Goal: Task Accomplishment & Management: Manage account settings

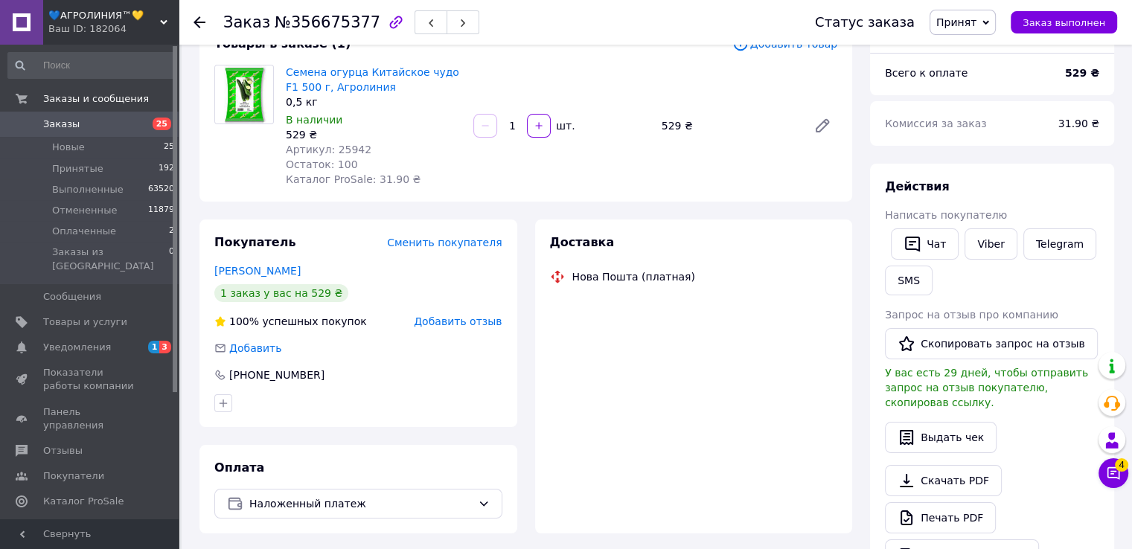
scroll to position [223, 0]
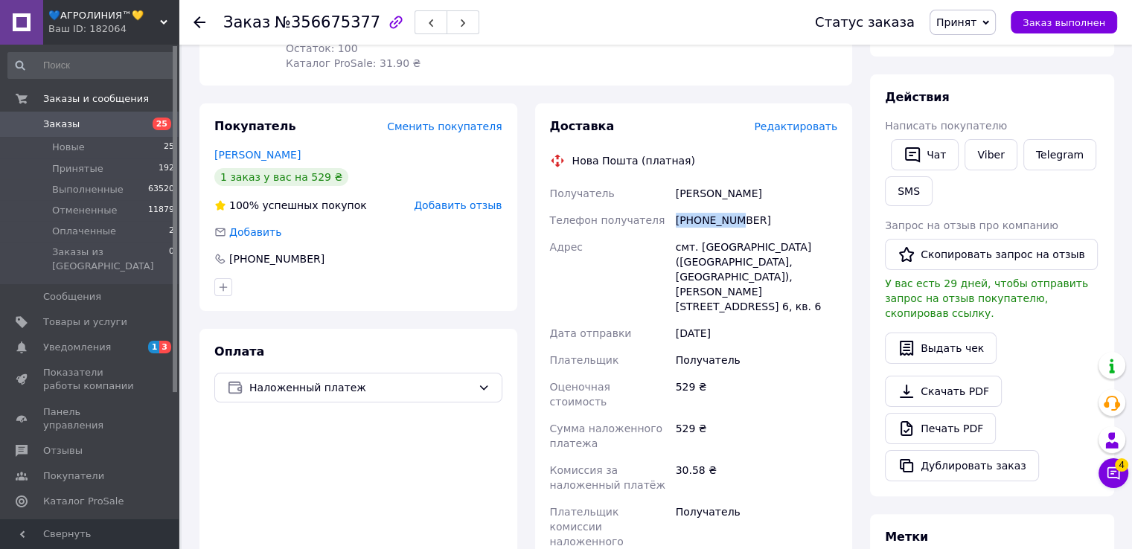
drag, startPoint x: 677, startPoint y: 220, endPoint x: 732, endPoint y: 218, distance: 55.9
click at [732, 218] on div "+380968429850" at bounding box center [756, 220] width 167 height 27
click at [688, 227] on div "+380968429850" at bounding box center [756, 220] width 167 height 27
drag, startPoint x: 677, startPoint y: 223, endPoint x: 752, endPoint y: 222, distance: 75.2
click at [752, 222] on div "+380968429850" at bounding box center [756, 220] width 167 height 27
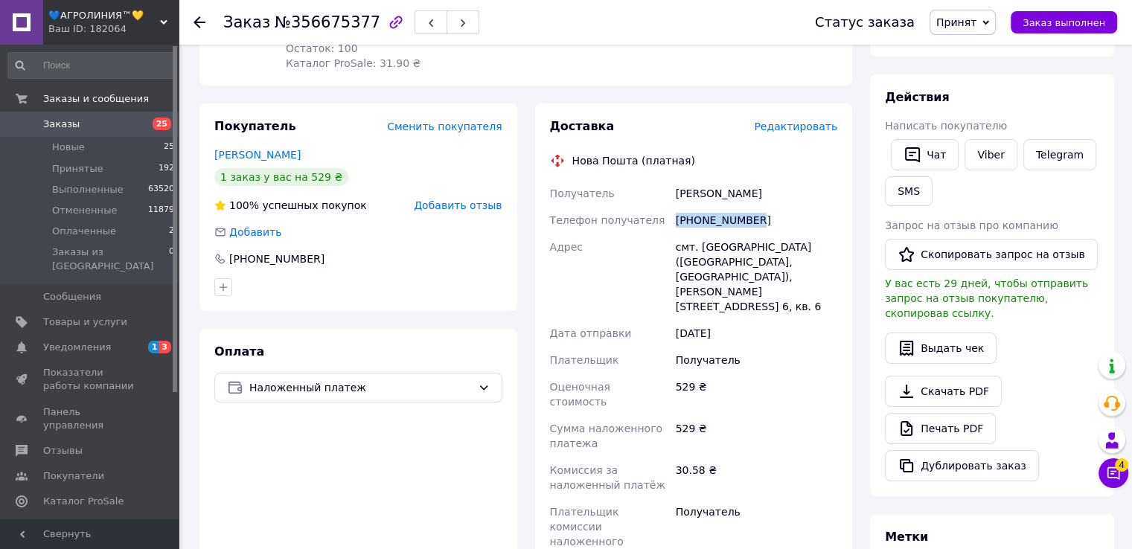
copy div "+380968429850"
drag, startPoint x: 676, startPoint y: 191, endPoint x: 749, endPoint y: 192, distance: 72.9
click at [748, 192] on div "Ровков Сергей" at bounding box center [756, 193] width 167 height 27
copy div "Ровков Сергей"
click at [735, 244] on div "смт. Вишневе (Дніпропетровська обл., Кам'янський р-н. Вишнівська сільрада), Сте…" at bounding box center [756, 277] width 167 height 86
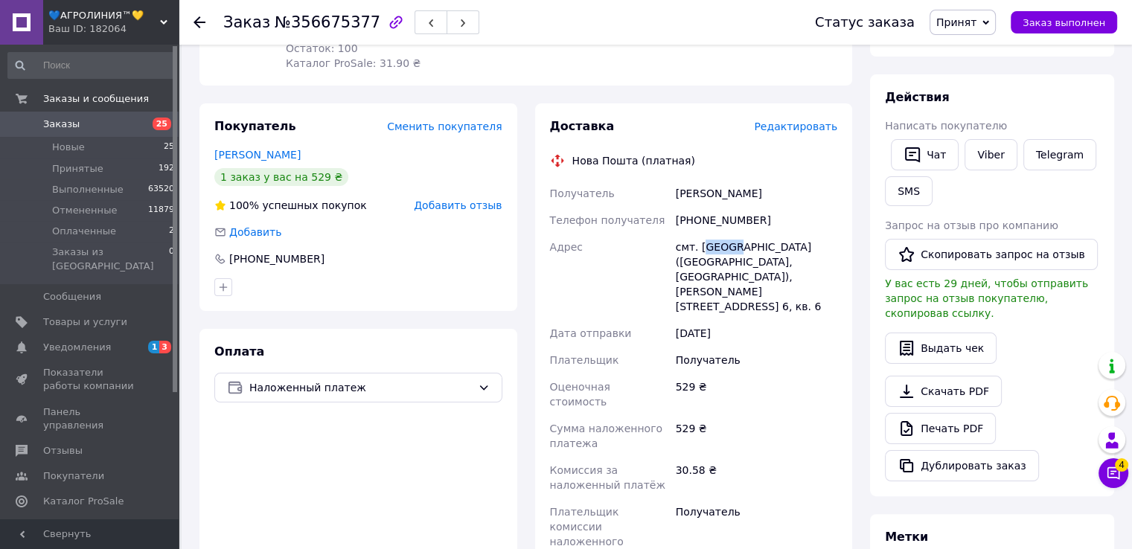
click at [703, 251] on div "смт. Вишневе (Дніпропетровська обл., Кам'янський р-н. Вишнівська сільрада), Сте…" at bounding box center [756, 277] width 167 height 86
drag, startPoint x: 697, startPoint y: 249, endPoint x: 738, endPoint y: 245, distance: 41.2
click at [738, 245] on div "смт. Вишневе (Дніпропетровська обл., Кам'янський р-н. Вишнівська сільрада), Сте…" at bounding box center [756, 277] width 167 height 86
copy div "Вишневе"
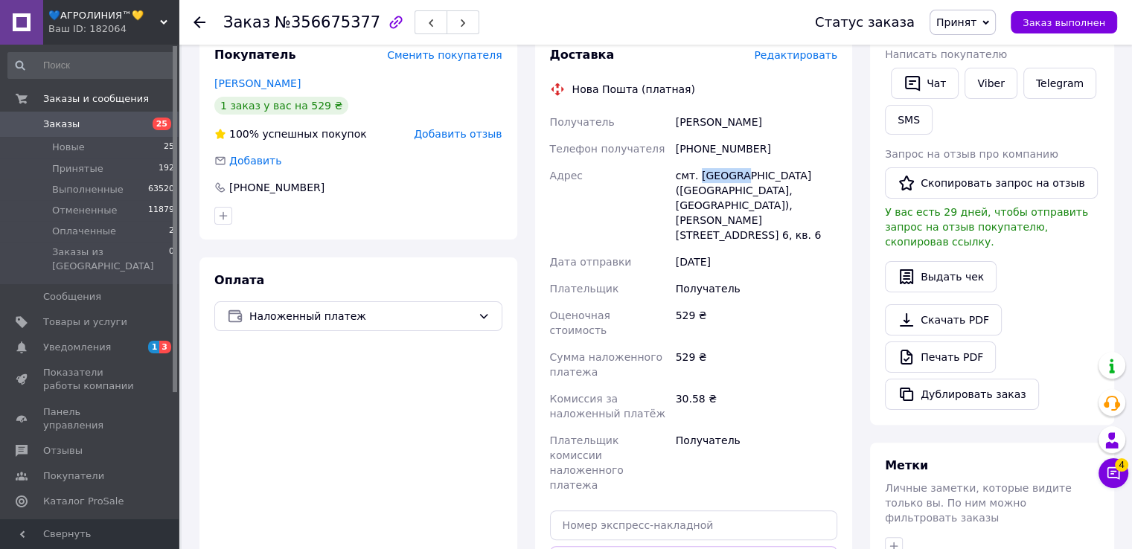
scroll to position [372, 0]
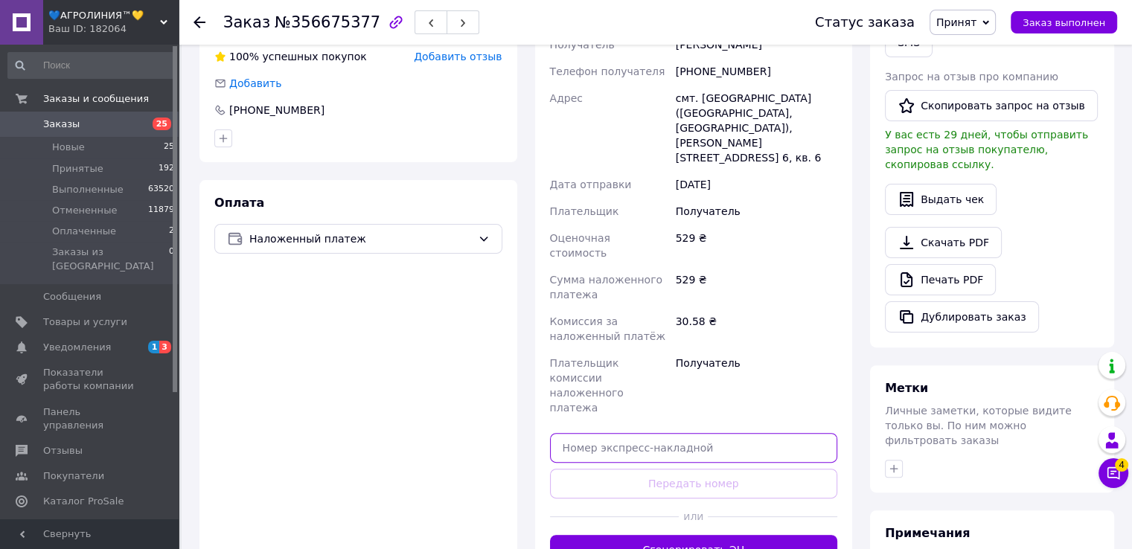
click at [667, 433] on input "text" at bounding box center [694, 448] width 288 height 30
paste input "20451225350973"
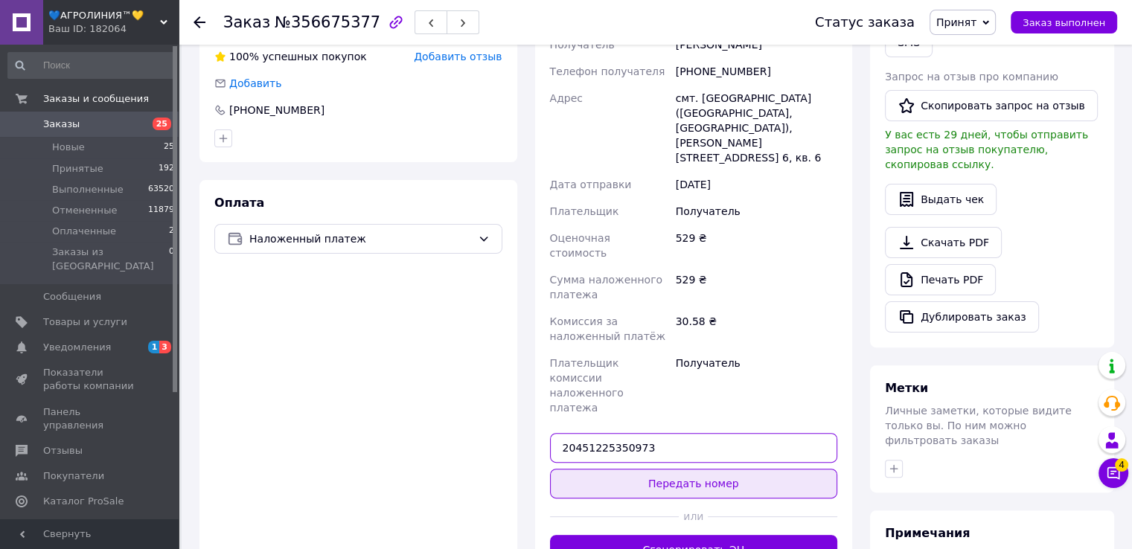
type input "20451225350973"
click at [684, 469] on button "Передать номер" at bounding box center [694, 484] width 288 height 30
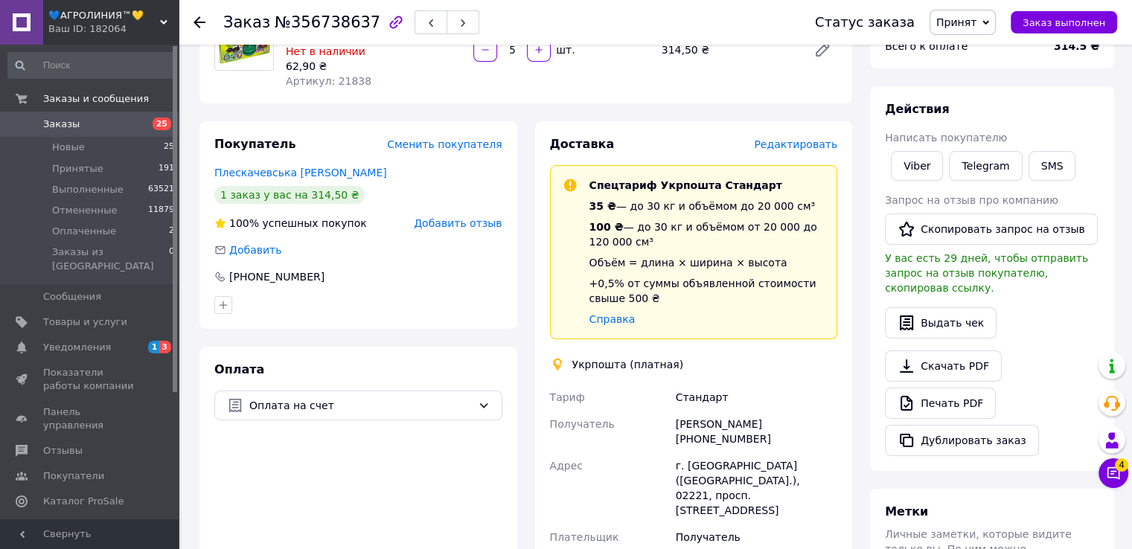
scroll to position [372, 0]
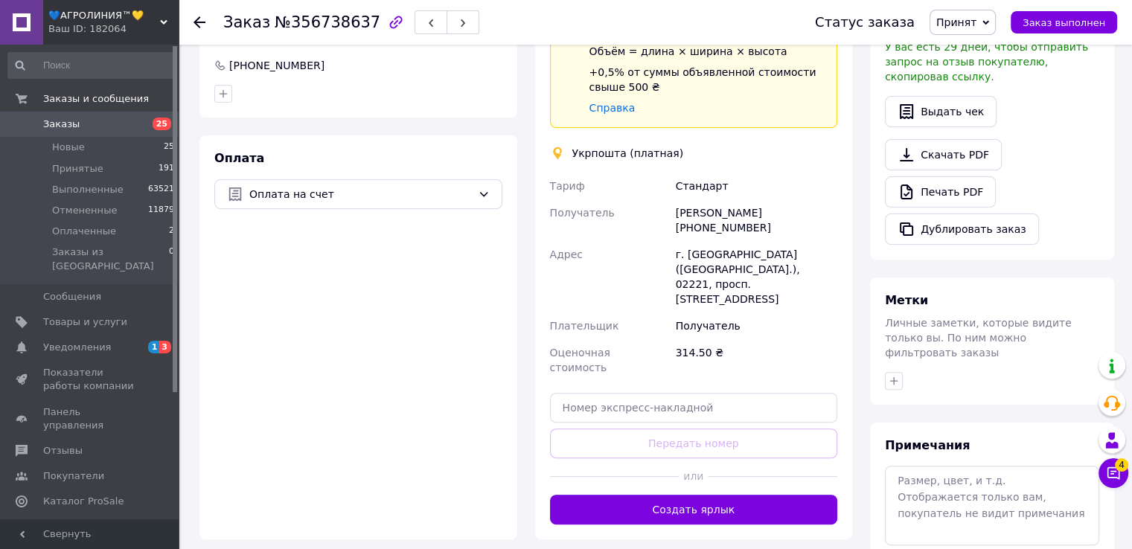
drag, startPoint x: 677, startPoint y: 216, endPoint x: 753, endPoint y: 228, distance: 77.6
click at [753, 228] on div "Наталя Плескачевська +380977571956" at bounding box center [756, 220] width 167 height 42
copy div "Наталя Плескачевська +380977571956"
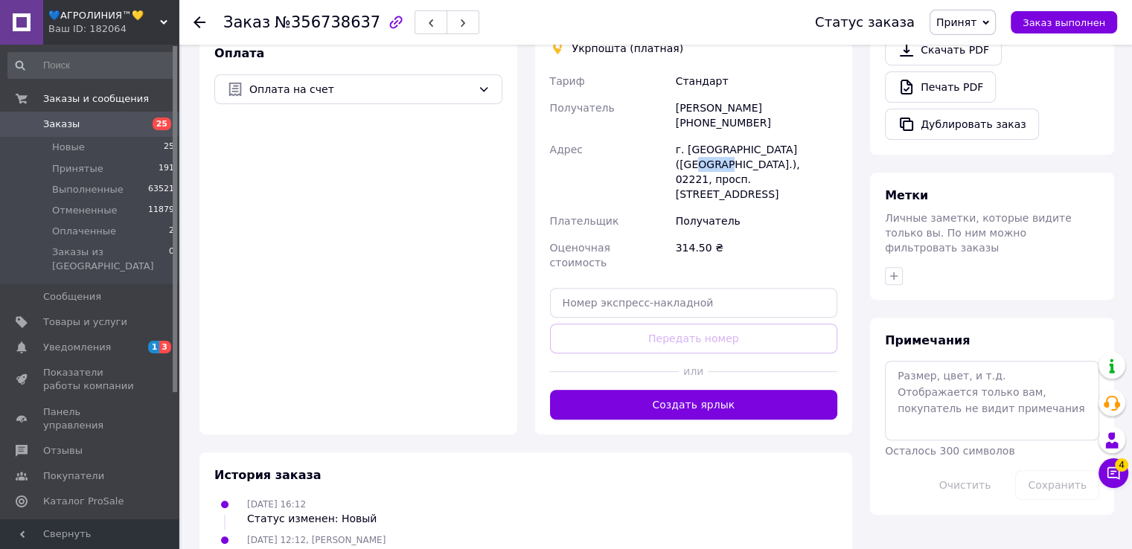
drag, startPoint x: 788, startPoint y: 149, endPoint x: 814, endPoint y: 143, distance: 26.7
click at [814, 143] on div "г. Киев (Киевская обл.), 02221, просп. Червоної Калини, 26А" at bounding box center [756, 171] width 167 height 71
copy div "02221"
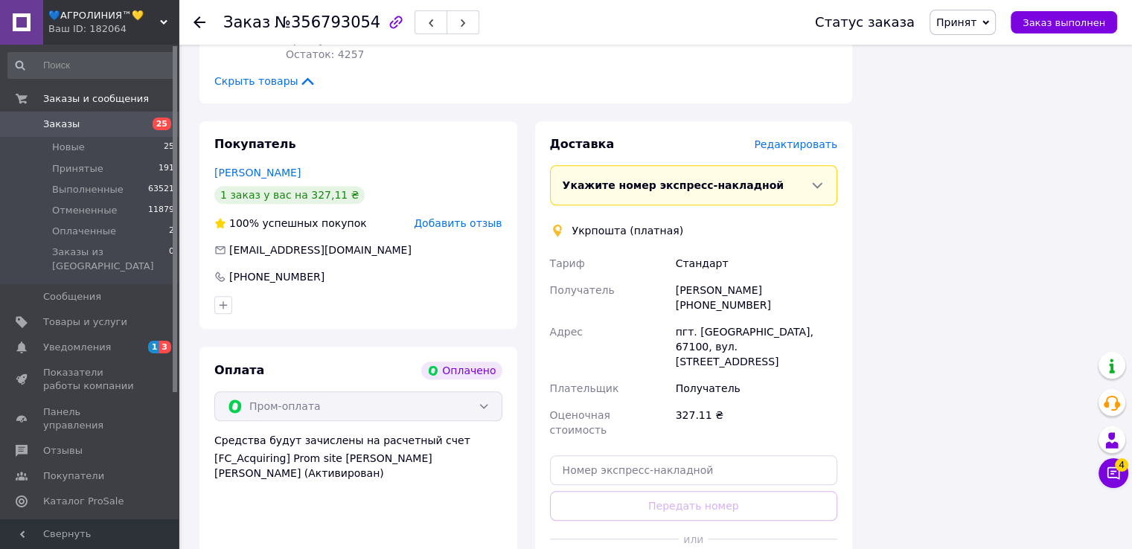
scroll to position [1116, 0]
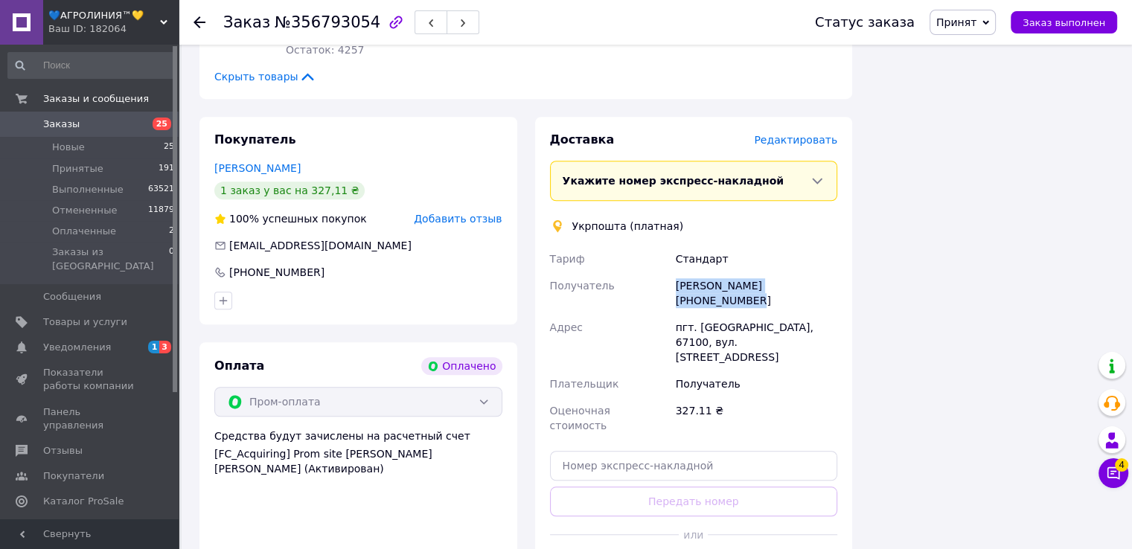
drag, startPoint x: 673, startPoint y: 214, endPoint x: 815, endPoint y: 214, distance: 142.1
click at [816, 272] on div "Алла Нікуліна +380956863445" at bounding box center [756, 293] width 167 height 42
copy div "Алла Нікуліна +380956863445"
drag, startPoint x: 805, startPoint y: 240, endPoint x: 819, endPoint y: 284, distance: 46.8
click at [830, 314] on div "пгт. Большая Михайловка, 67100, вул. Центральна, 113" at bounding box center [756, 342] width 167 height 57
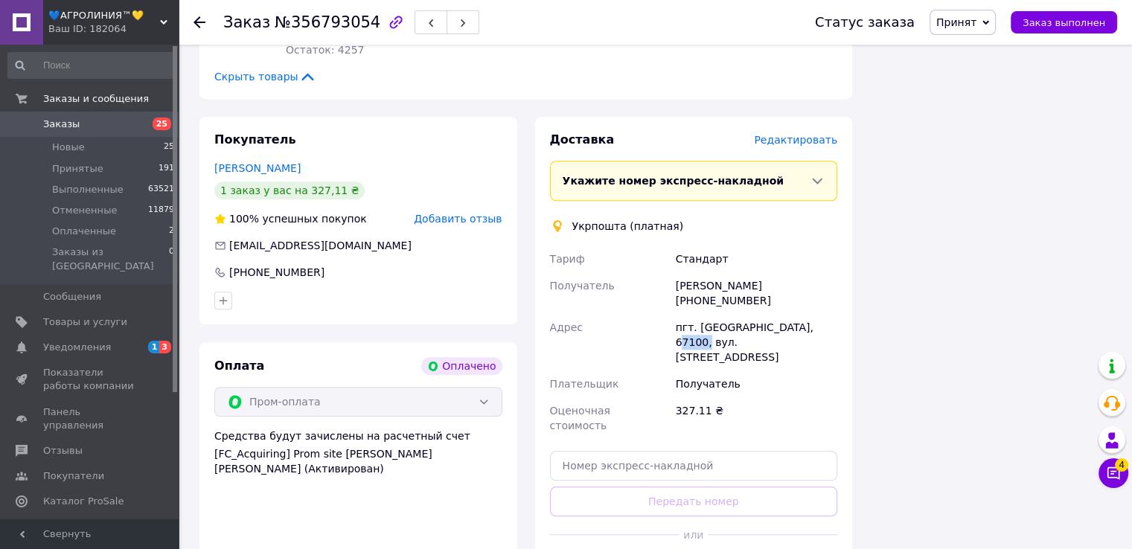
copy div "67100"
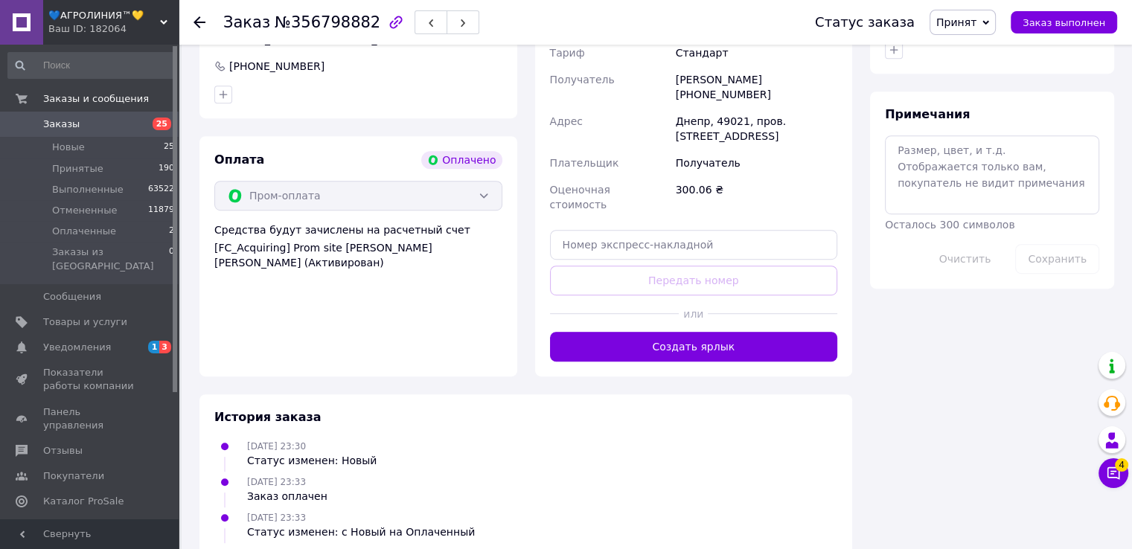
scroll to position [653, 0]
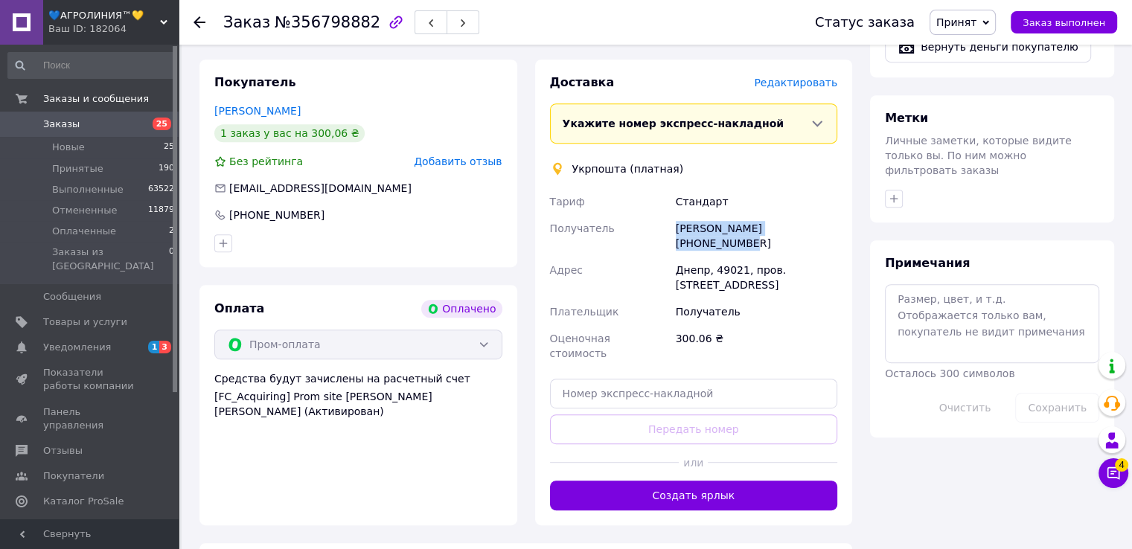
drag, startPoint x: 676, startPoint y: 198, endPoint x: 816, endPoint y: 191, distance: 140.1
click at [816, 215] on div "[PERSON_NAME] [PHONE_NUMBER]" at bounding box center [756, 236] width 167 height 42
copy div "[PERSON_NAME] [PHONE_NUMBER]"
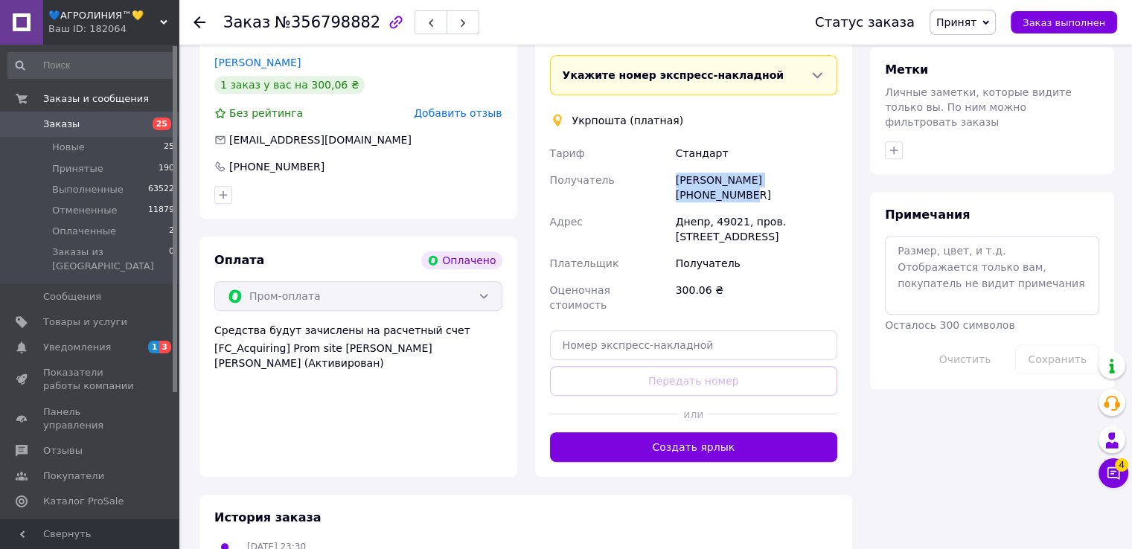
scroll to position [727, 0]
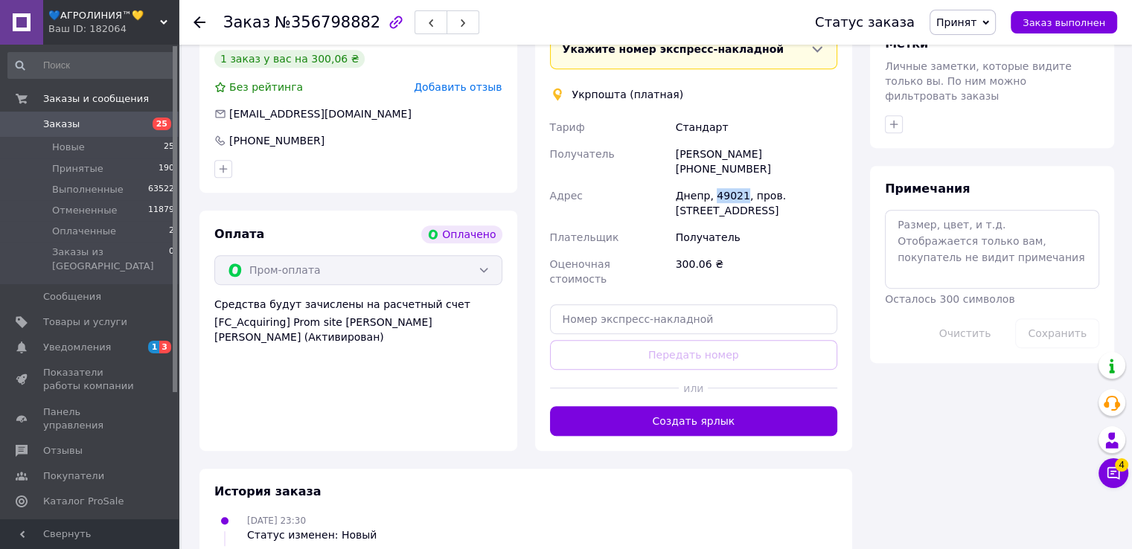
drag, startPoint x: 712, startPoint y: 153, endPoint x: 738, endPoint y: 153, distance: 26.0
click at [738, 182] on div "Днепр, 49021, пров. Тульчинський, 1" at bounding box center [756, 203] width 167 height 42
copy div "49021"
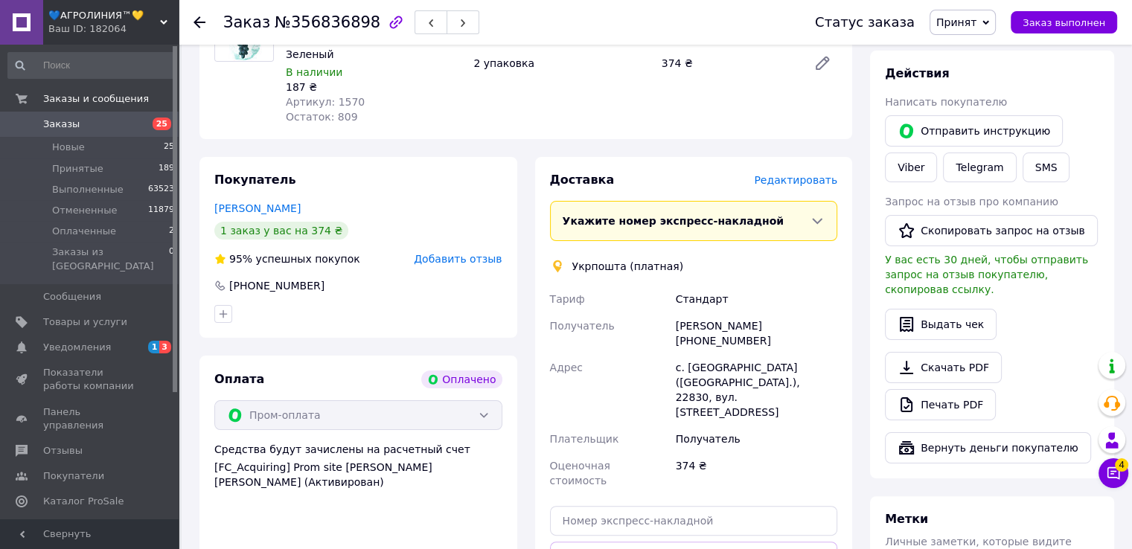
scroll to position [447, 0]
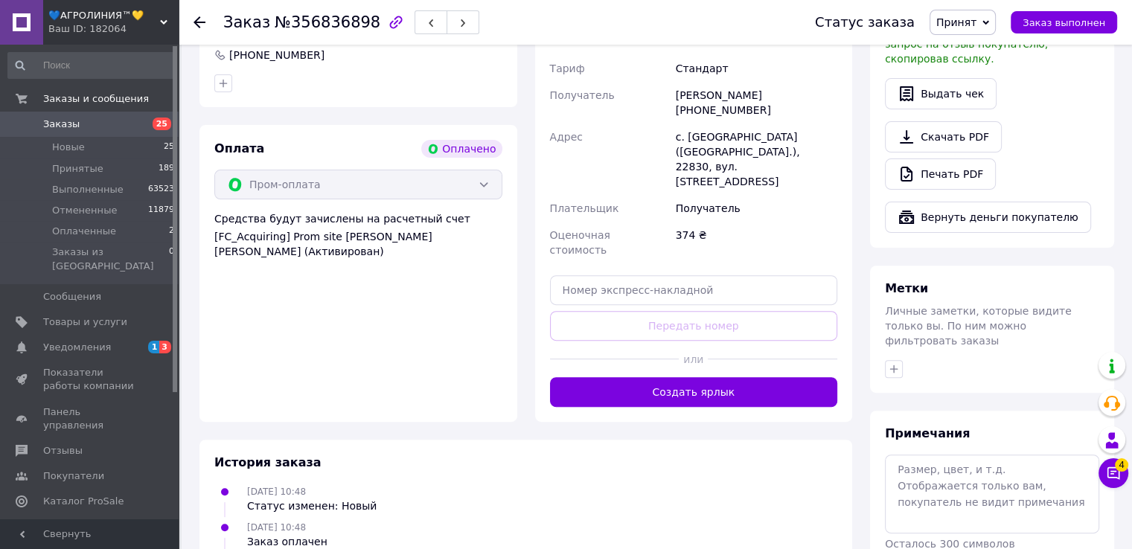
drag, startPoint x: 676, startPoint y: 84, endPoint x: 749, endPoint y: 97, distance: 74.9
click at [749, 97] on div "[PERSON_NAME] [PHONE_NUMBER]" at bounding box center [756, 103] width 167 height 42
copy div "[PERSON_NAME] [PHONE_NUMBER]"
drag, startPoint x: 678, startPoint y: 132, endPoint x: 703, endPoint y: 134, distance: 24.7
click at [703, 134] on div "с. Ковалевка (Винницкая обл.), 22830, вул. Центральна, 2" at bounding box center [756, 159] width 167 height 71
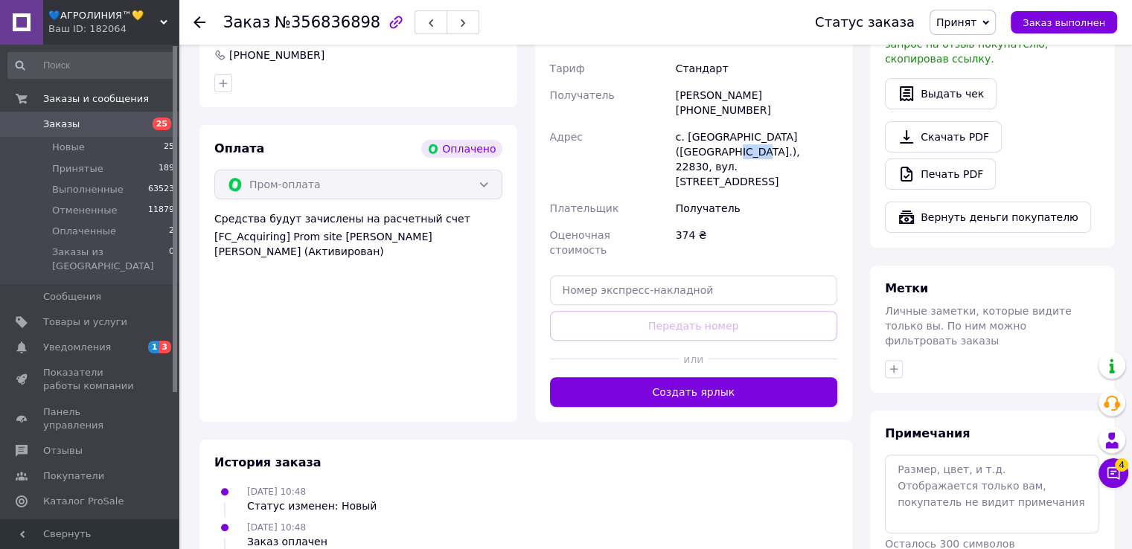
copy div "22830"
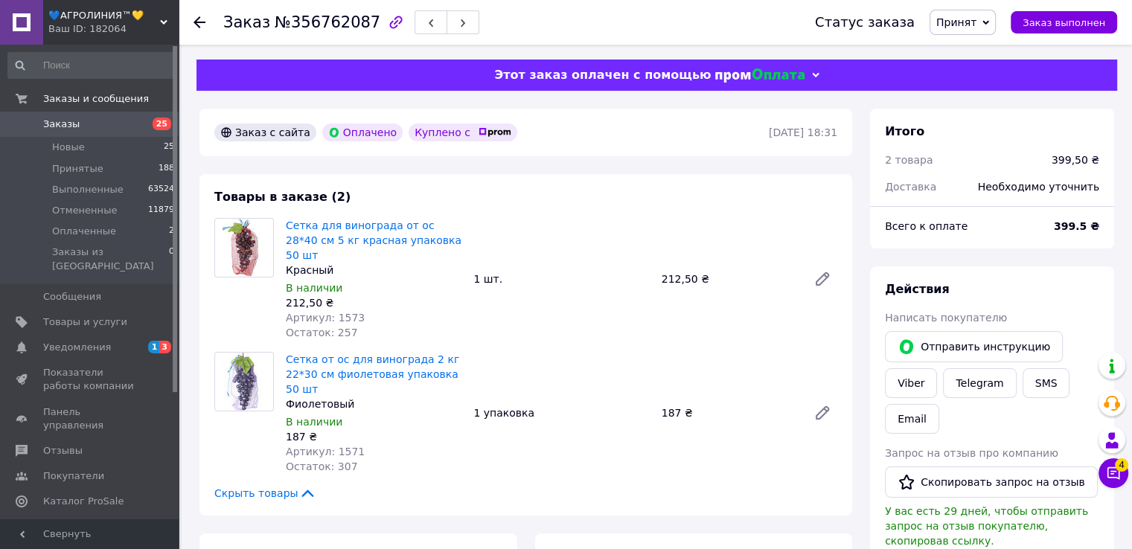
scroll to position [447, 0]
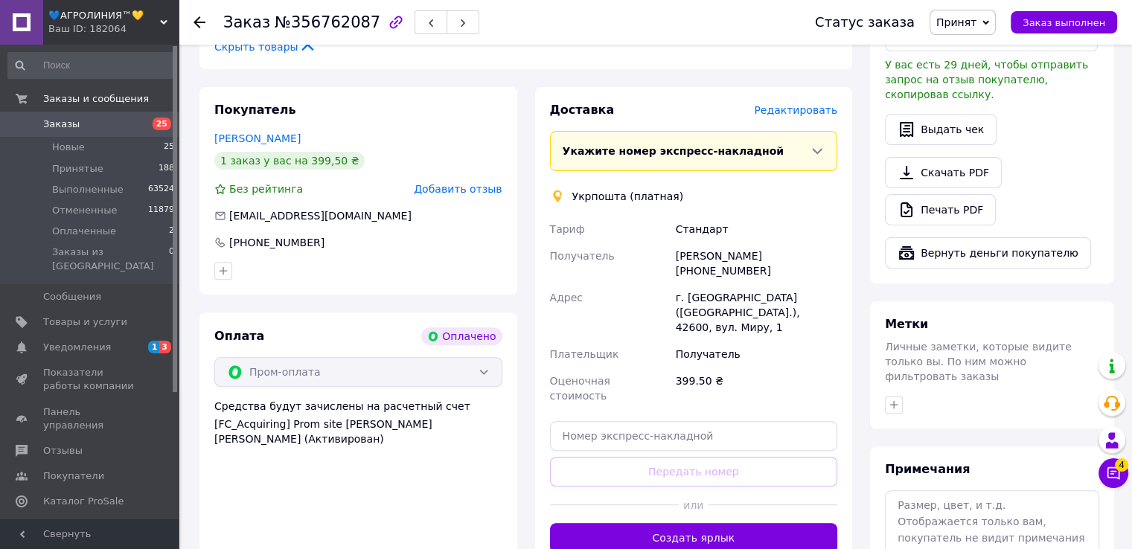
drag, startPoint x: 674, startPoint y: 228, endPoint x: 758, endPoint y: 283, distance: 100.7
click at [747, 243] on div "Володимир Лучанінов +380982815457" at bounding box center [756, 264] width 167 height 42
copy div "Володимир Лучанінов +380982815457"
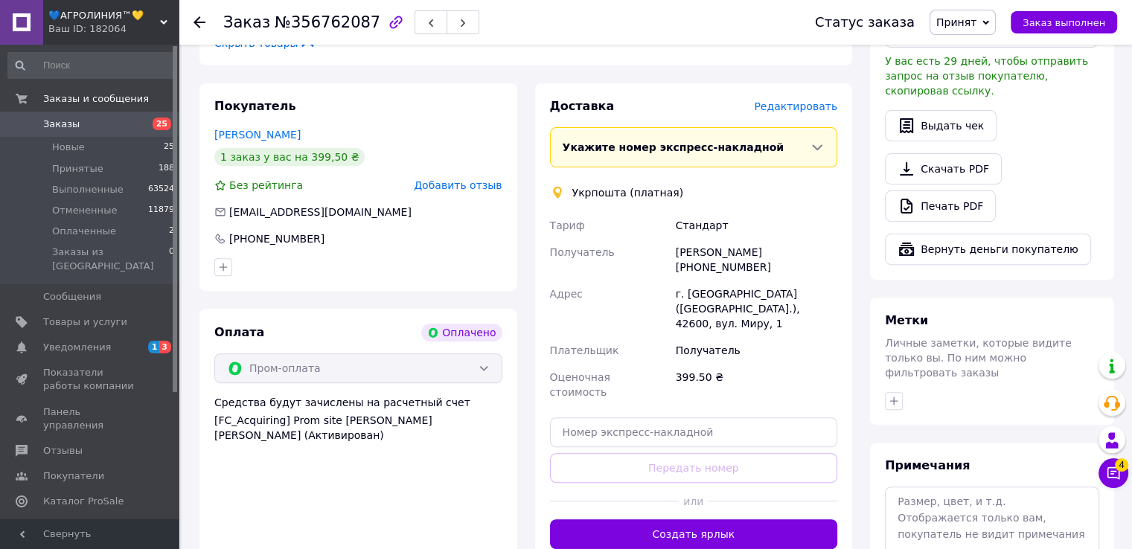
scroll to position [521, 0]
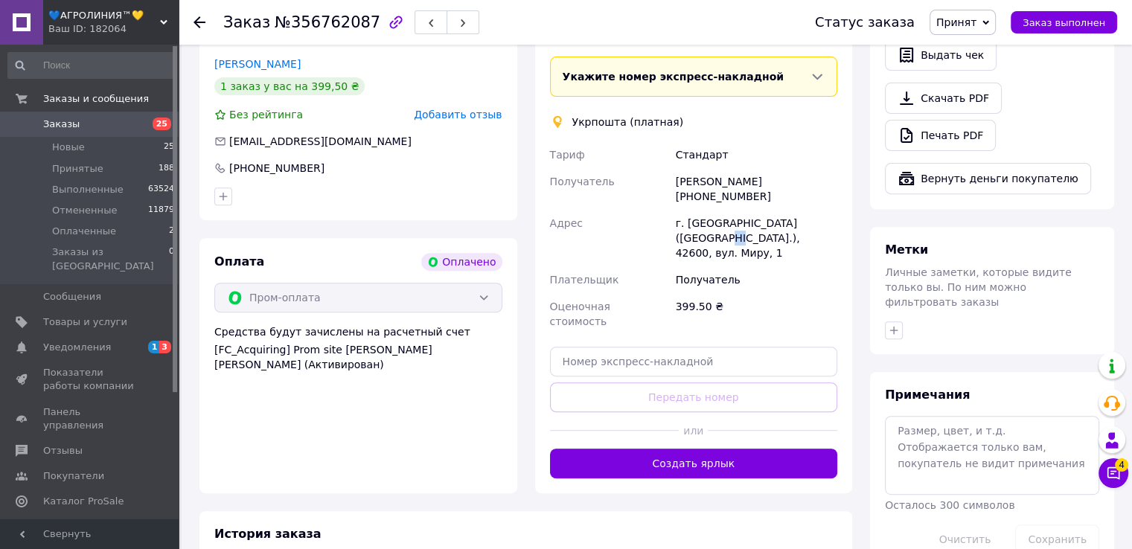
drag, startPoint x: 679, startPoint y: 210, endPoint x: 691, endPoint y: 207, distance: 12.3
click at [691, 210] on div "г. Тростянец (Сумская обл.), 42600, вул. Миру, 1" at bounding box center [756, 238] width 167 height 57
click at [677, 210] on div "г. Тростянец (Сумская обл.), 42600, вул. Миру, 1" at bounding box center [756, 238] width 167 height 57
drag, startPoint x: 676, startPoint y: 210, endPoint x: 710, endPoint y: 208, distance: 34.3
click at [710, 210] on div "г. Тростянец (Сумская обл.), 42600, вул. Миру, 1" at bounding box center [756, 238] width 167 height 57
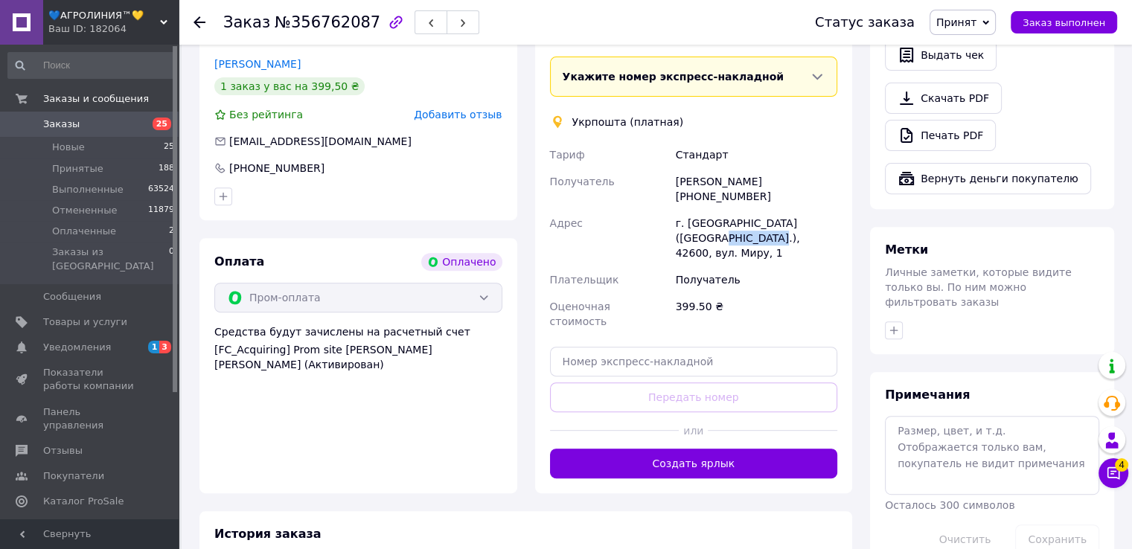
click at [688, 220] on div "г. Тростянец (Сумская обл.), 42600, вул. Миру, 1" at bounding box center [756, 238] width 167 height 57
drag, startPoint x: 678, startPoint y: 212, endPoint x: 697, endPoint y: 210, distance: 19.5
click at [700, 210] on div "г. Тростянец (Сумская обл.), 42600, вул. Миру, 1" at bounding box center [756, 238] width 167 height 57
click at [676, 218] on div "г. Тростянец (Сумская обл.), 42600, вул. Миру, 1" at bounding box center [756, 238] width 167 height 57
drag, startPoint x: 675, startPoint y: 212, endPoint x: 701, endPoint y: 213, distance: 26.1
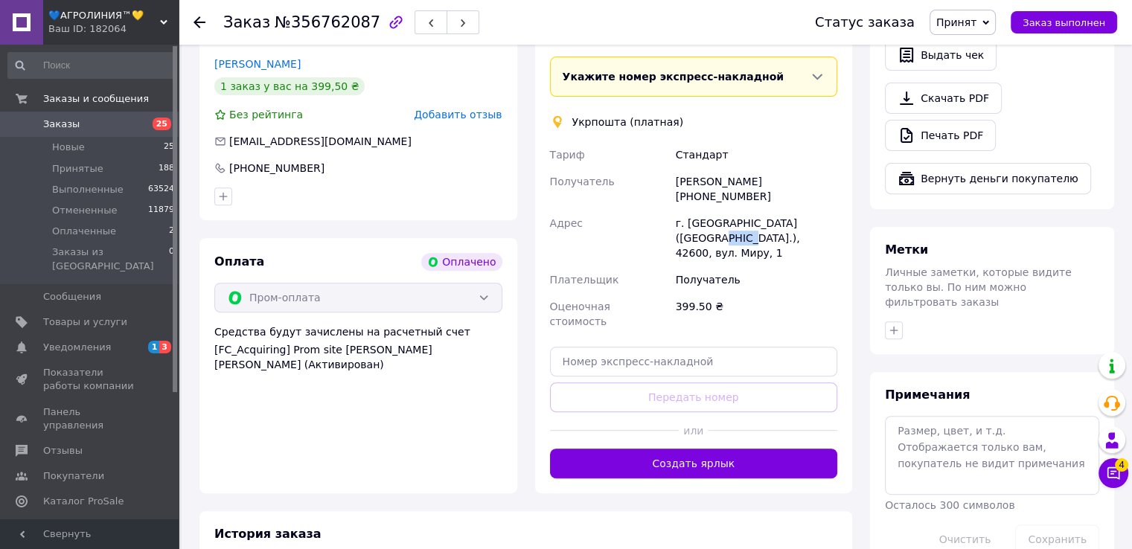
click at [703, 211] on div "г. Тростянец (Сумская обл.), 42600, вул. Миру, 1" at bounding box center [756, 238] width 167 height 57
copy div "42600"
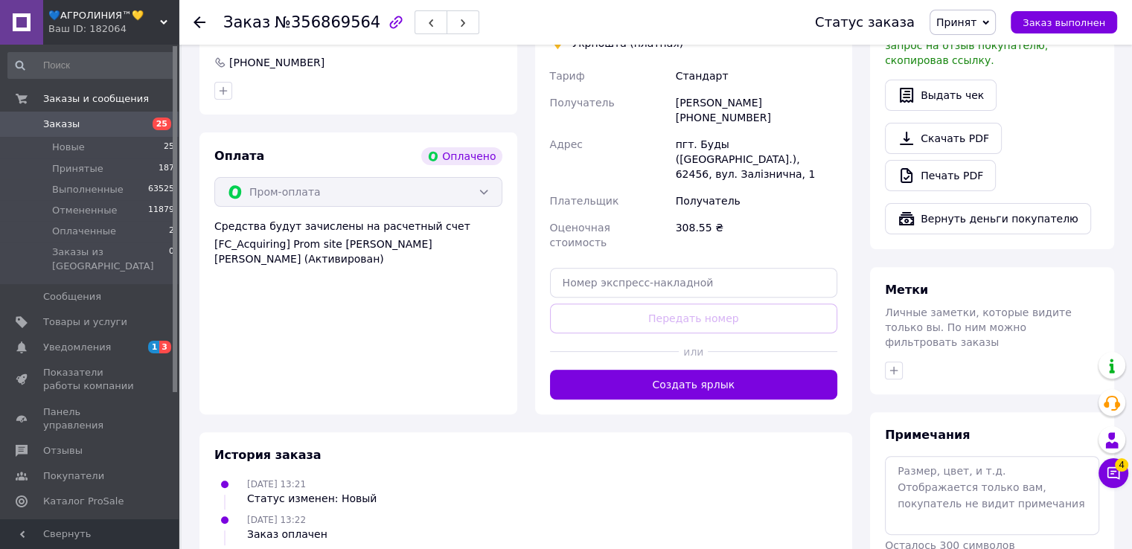
scroll to position [447, 0]
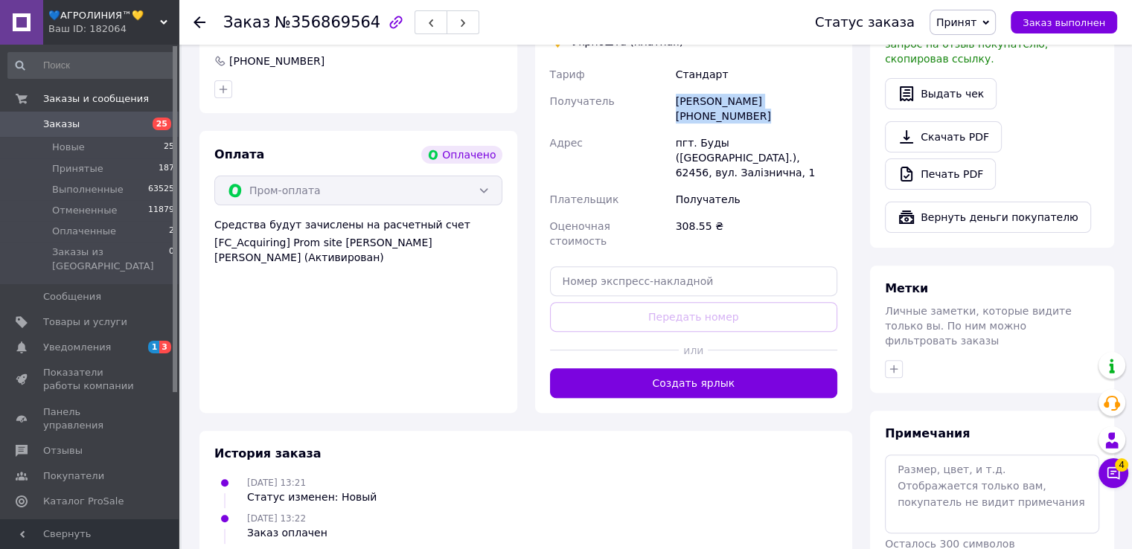
drag, startPoint x: 675, startPoint y: 89, endPoint x: 833, endPoint y: 88, distance: 157.8
click at [833, 88] on div "Юлия Крамарчук +380634473296" at bounding box center [756, 109] width 167 height 42
copy div "Юлия Крамарчук +380634473296"
drag, startPoint x: 676, startPoint y: 125, endPoint x: 703, endPoint y: 126, distance: 26.8
click at [703, 129] on div "пгт. Буды (Харьковская обл.), 62456, вул. Залізнична, 1" at bounding box center [756, 157] width 167 height 57
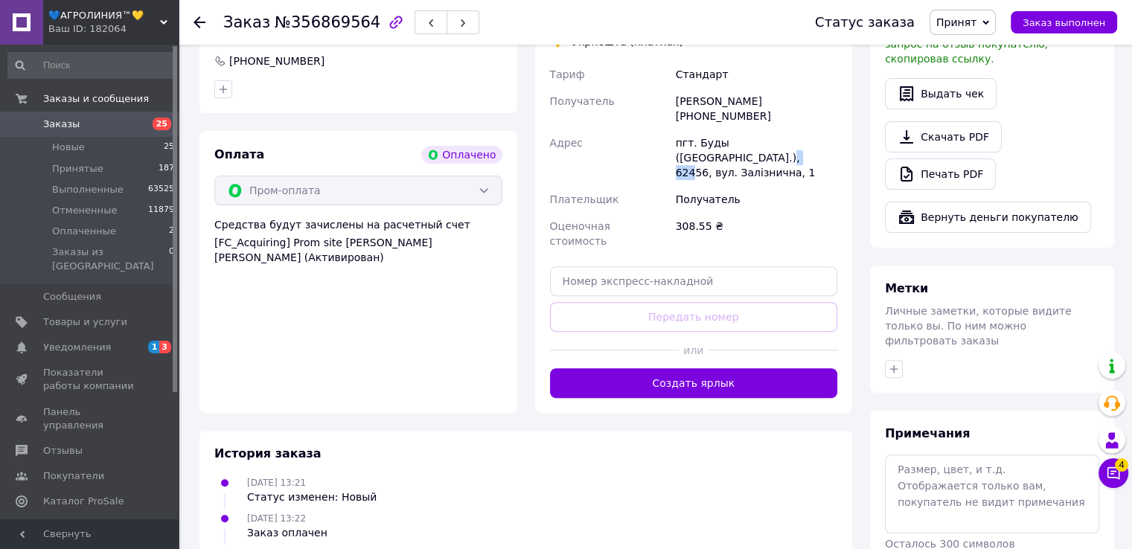
copy div "62456"
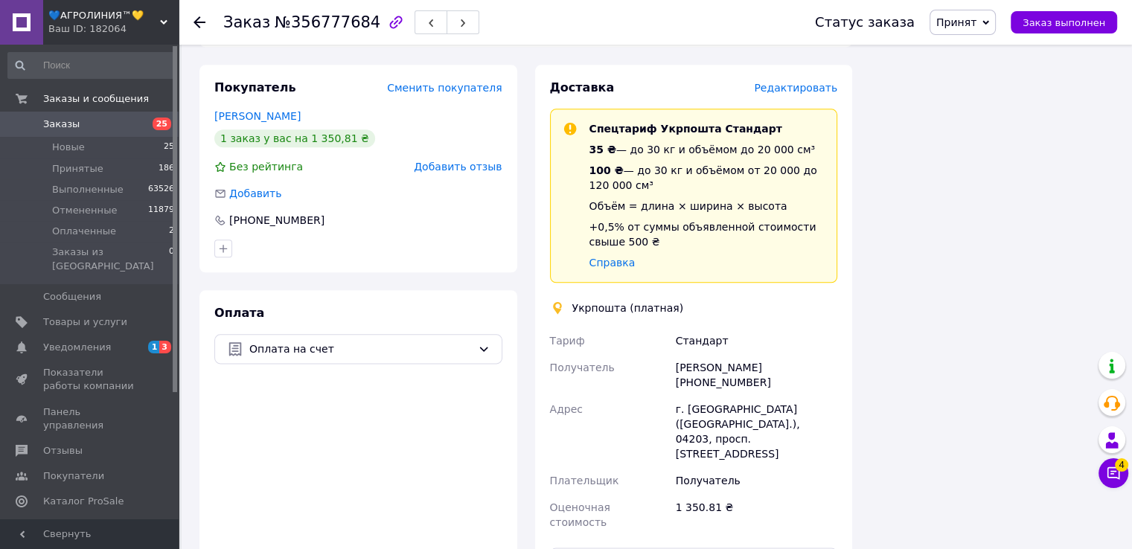
scroll to position [1935, 0]
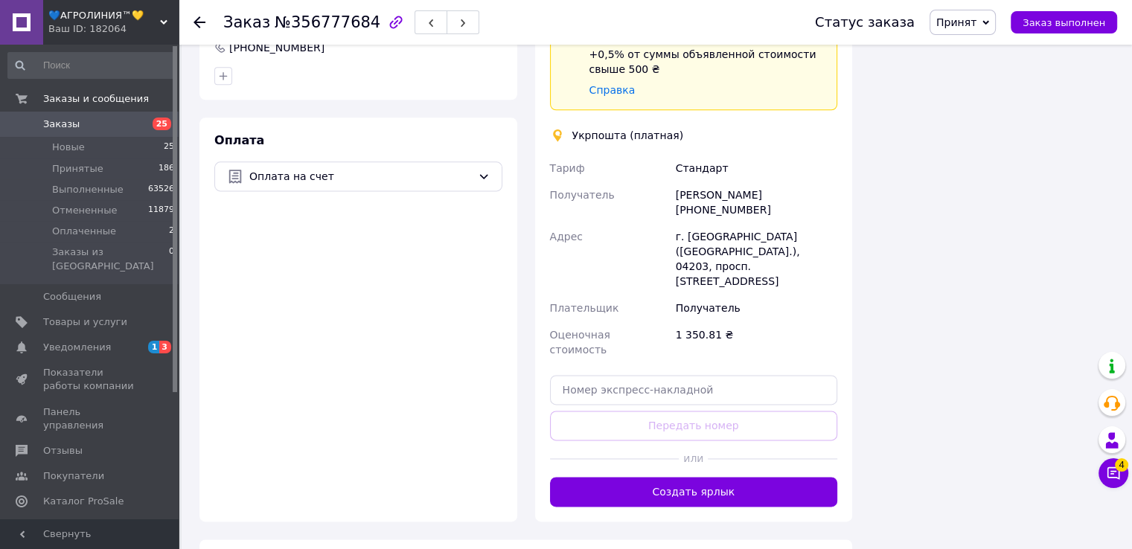
drag, startPoint x: 676, startPoint y: 151, endPoint x: 753, endPoint y: 164, distance: 78.6
click at [753, 182] on div "[PERSON_NAME] [PHONE_NUMBER]" at bounding box center [756, 203] width 167 height 42
copy div "[PERSON_NAME] [PHONE_NUMBER]"
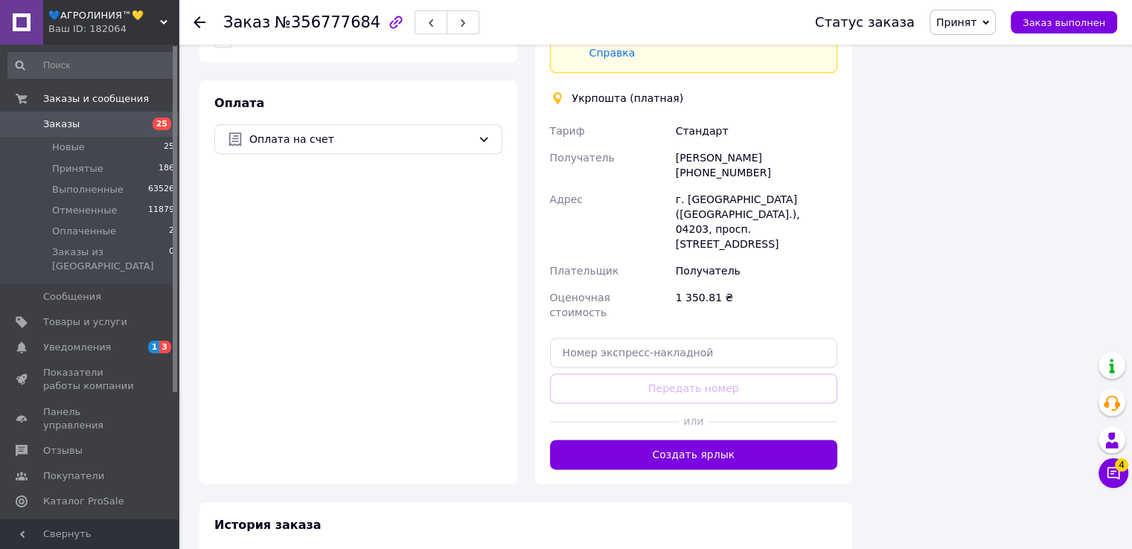
scroll to position [1992, 0]
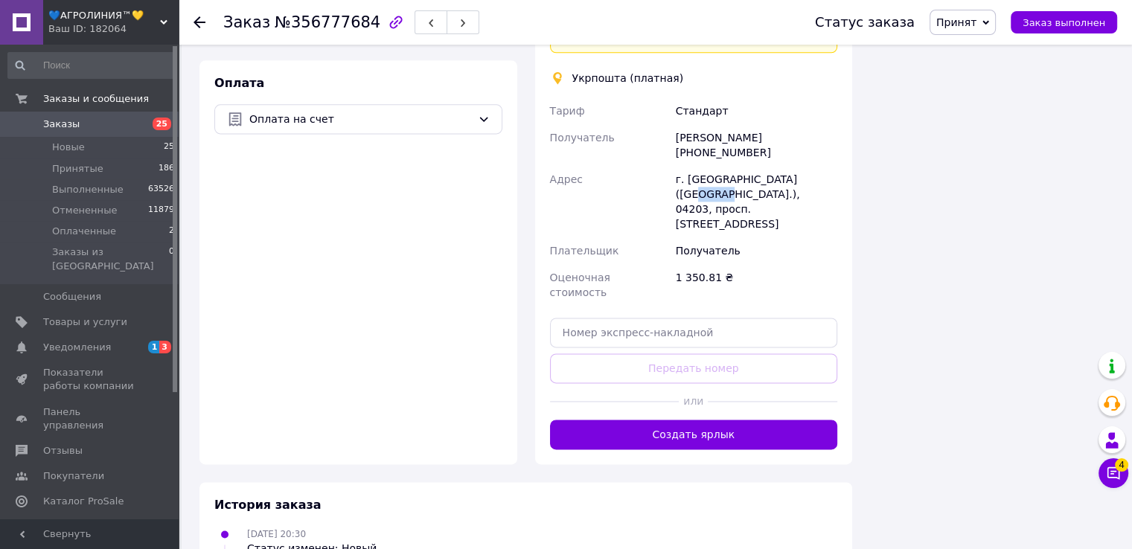
drag, startPoint x: 801, startPoint y: 137, endPoint x: 813, endPoint y: 135, distance: 12.8
click at [813, 166] on div "г. [GEOGRAPHIC_DATA] ([GEOGRAPHIC_DATA].), 04203, просп. [STREET_ADDRESS]" at bounding box center [756, 201] width 167 height 71
copy div "04203"
